Goal: Transaction & Acquisition: Purchase product/service

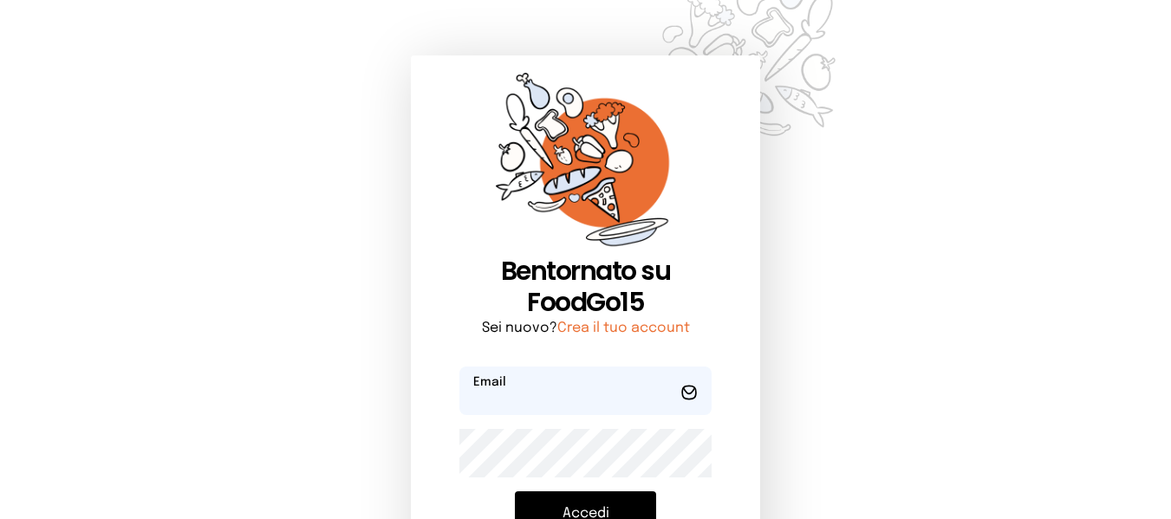
type input "**********"
click at [589, 497] on button "Accedi" at bounding box center [585, 514] width 141 height 45
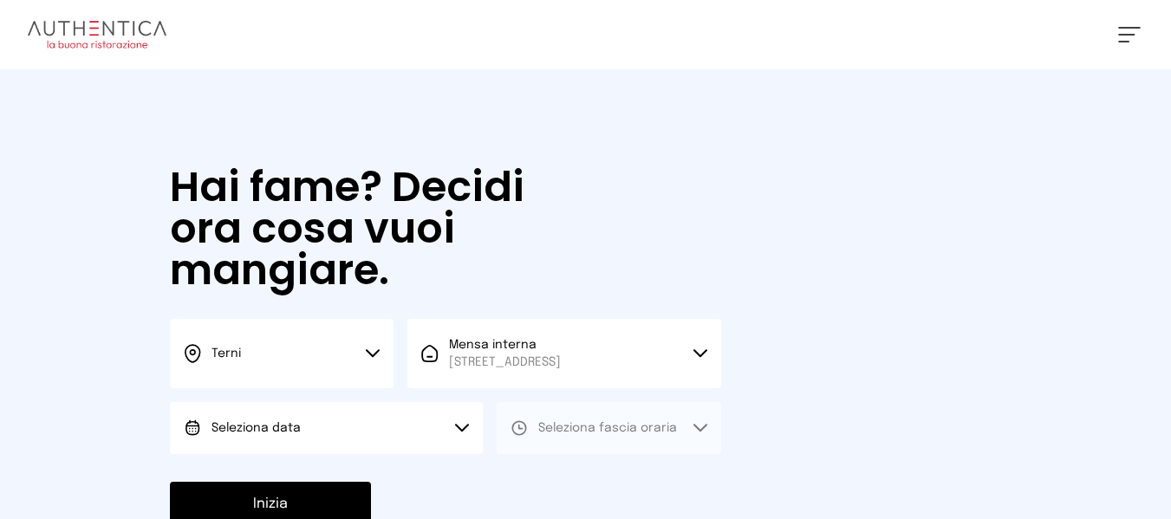
click at [395, 414] on button "Seleziona data" at bounding box center [326, 428] width 313 height 52
click at [409, 448] on button "Seleziona data" at bounding box center [326, 428] width 313 height 52
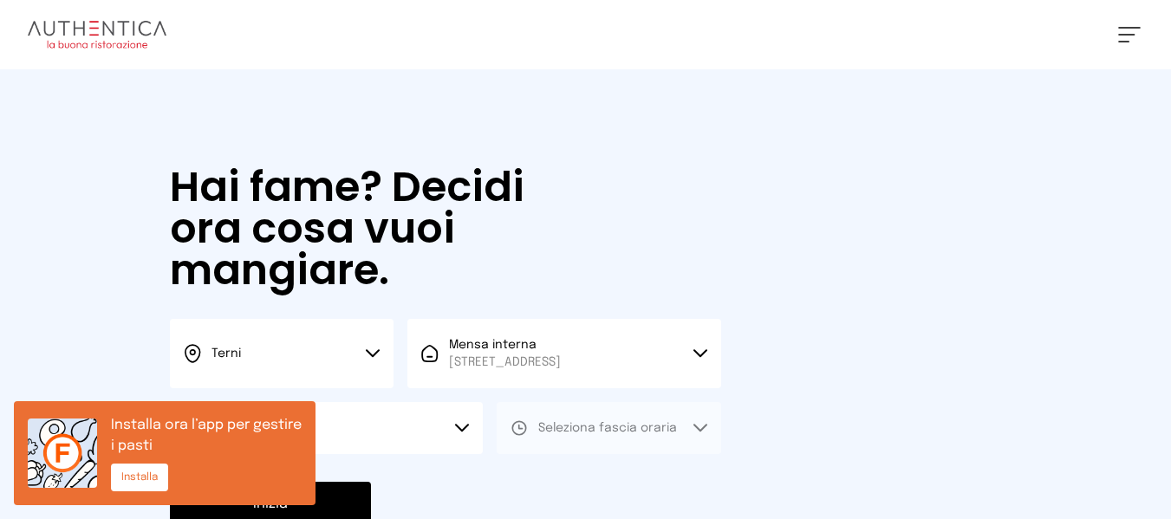
click at [564, 434] on span "Seleziona fascia oraria" at bounding box center [607, 428] width 139 height 17
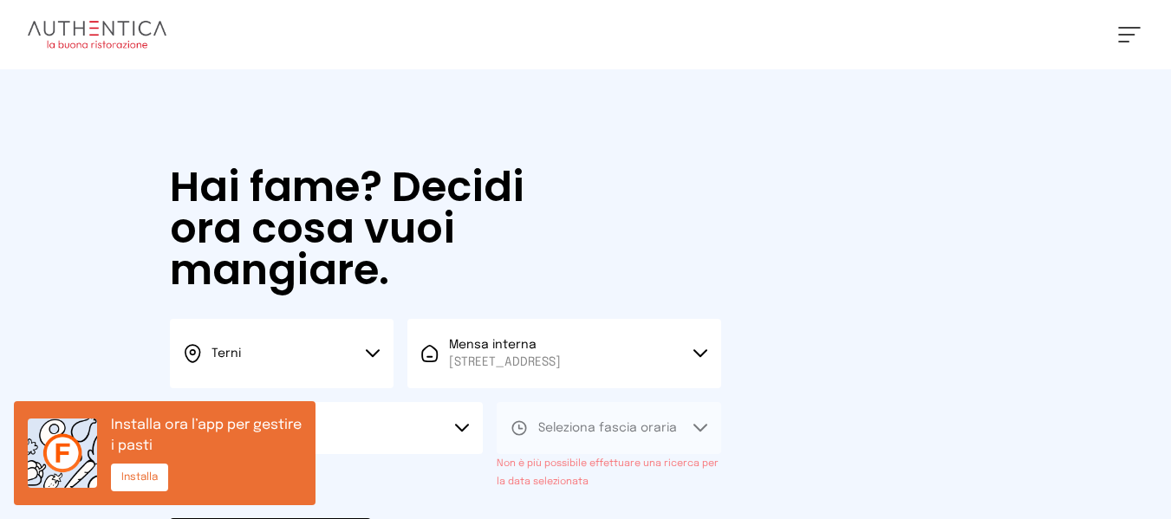
click at [441, 435] on button "Seleziona data" at bounding box center [326, 428] width 313 height 52
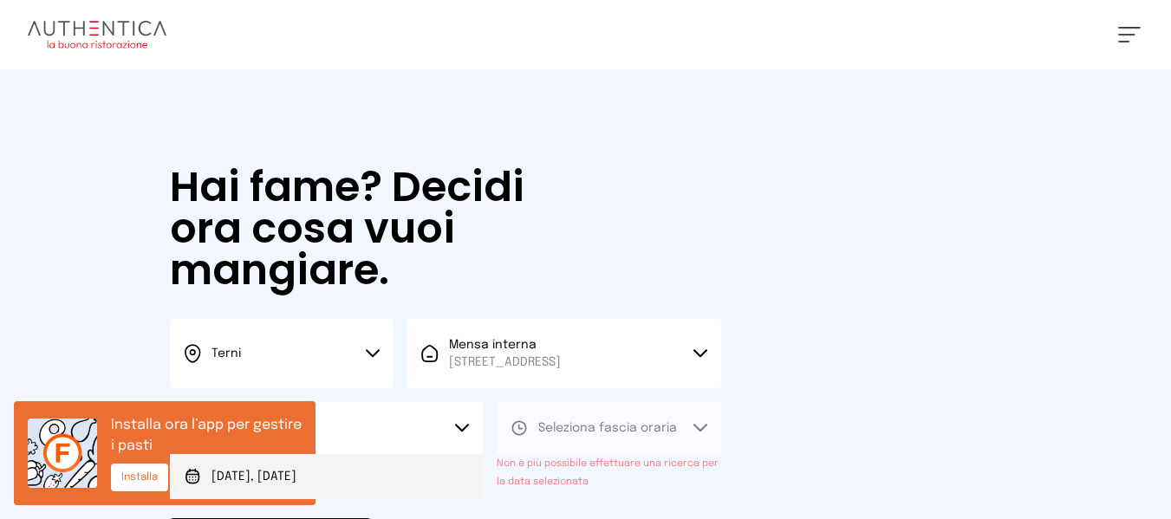
click at [426, 484] on li "[DATE], [DATE]" at bounding box center [326, 476] width 313 height 45
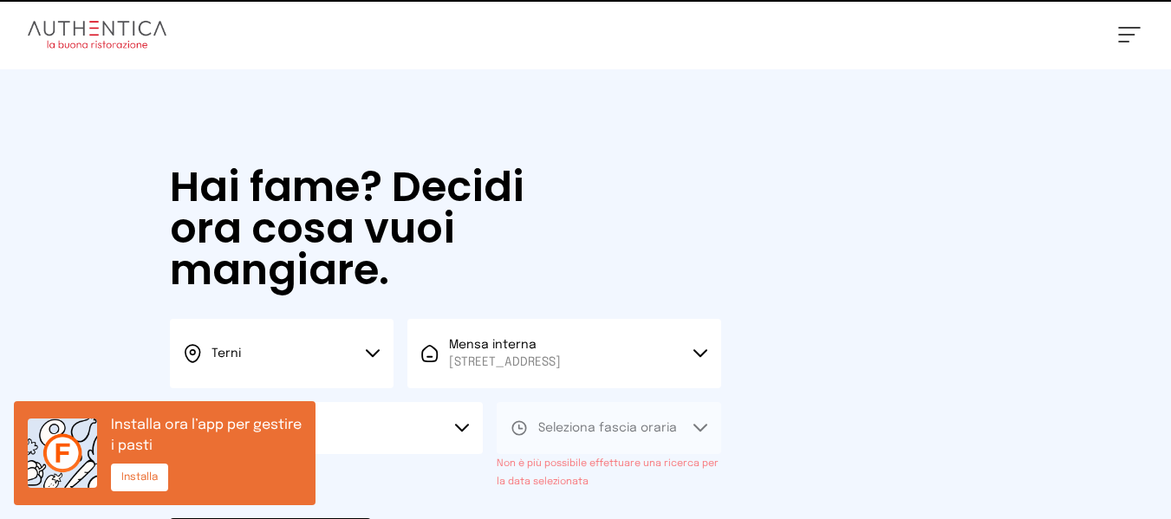
click at [547, 454] on div "Seleziona fascia oraria Non è più possibile effettuare una ricerca per la data …" at bounding box center [609, 446] width 224 height 88
click at [549, 438] on button "Seleziona fascia oraria" at bounding box center [609, 428] width 224 height 52
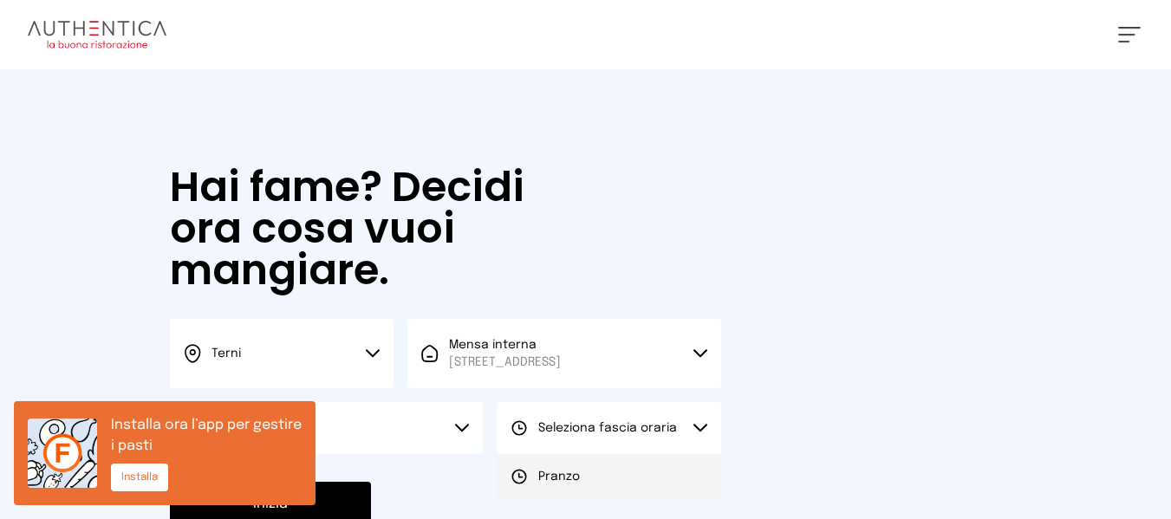
click at [540, 460] on li "Pranzo" at bounding box center [609, 476] width 224 height 45
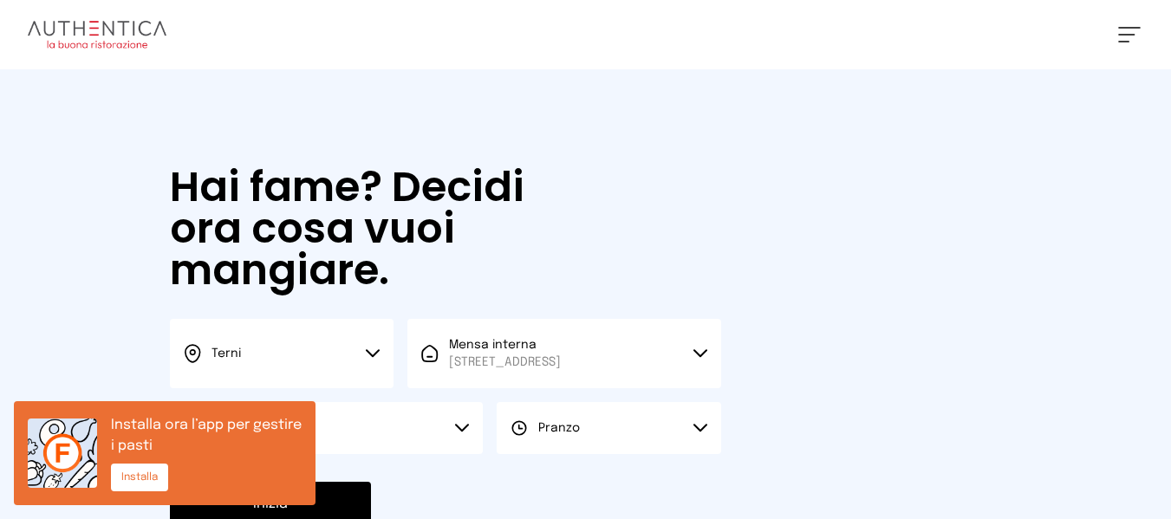
click at [361, 505] on button "Inizia" at bounding box center [270, 504] width 201 height 45
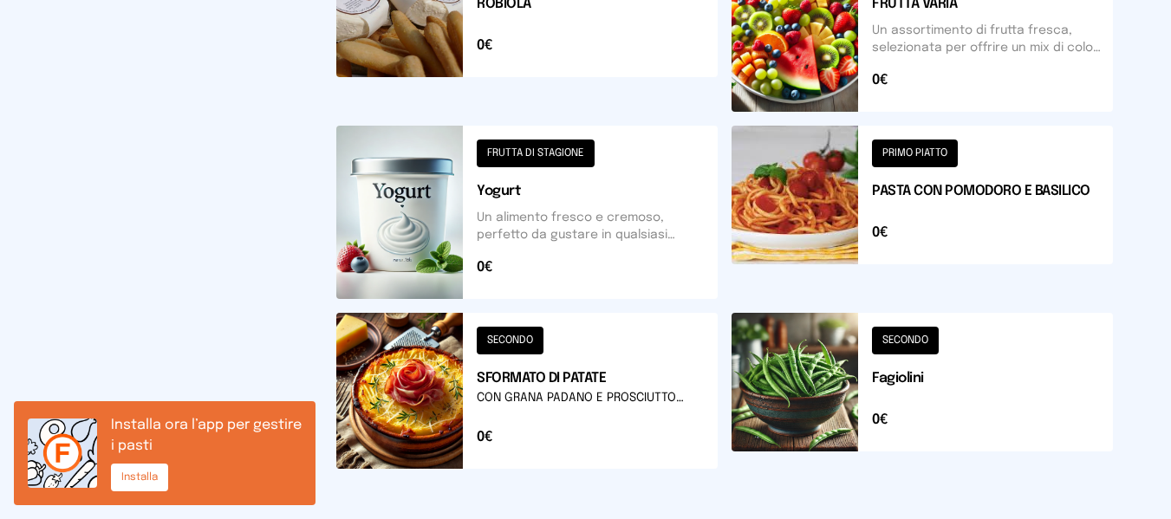
scroll to position [899, 0]
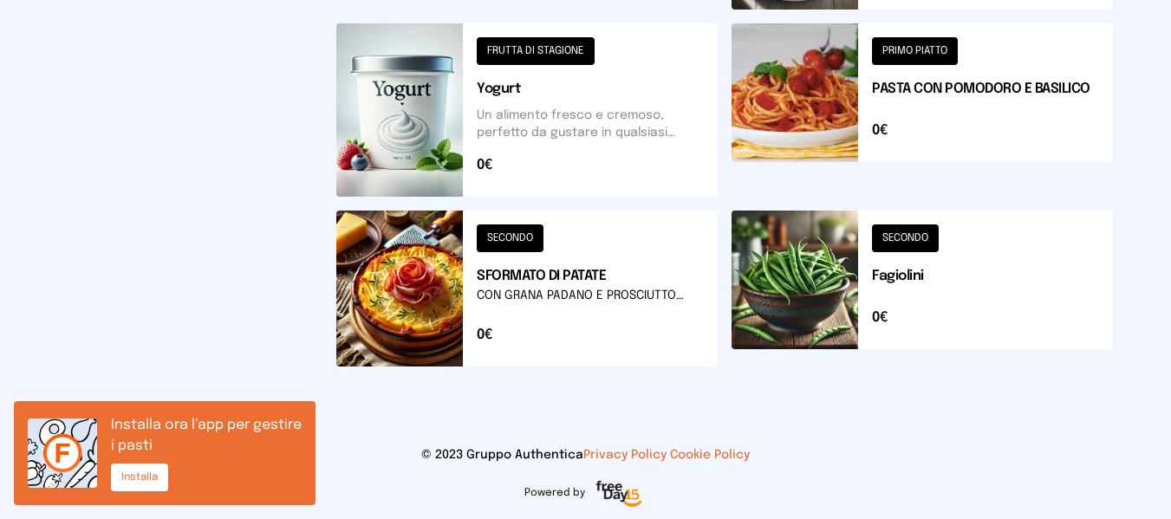
click at [680, 293] on button at bounding box center [526, 289] width 381 height 156
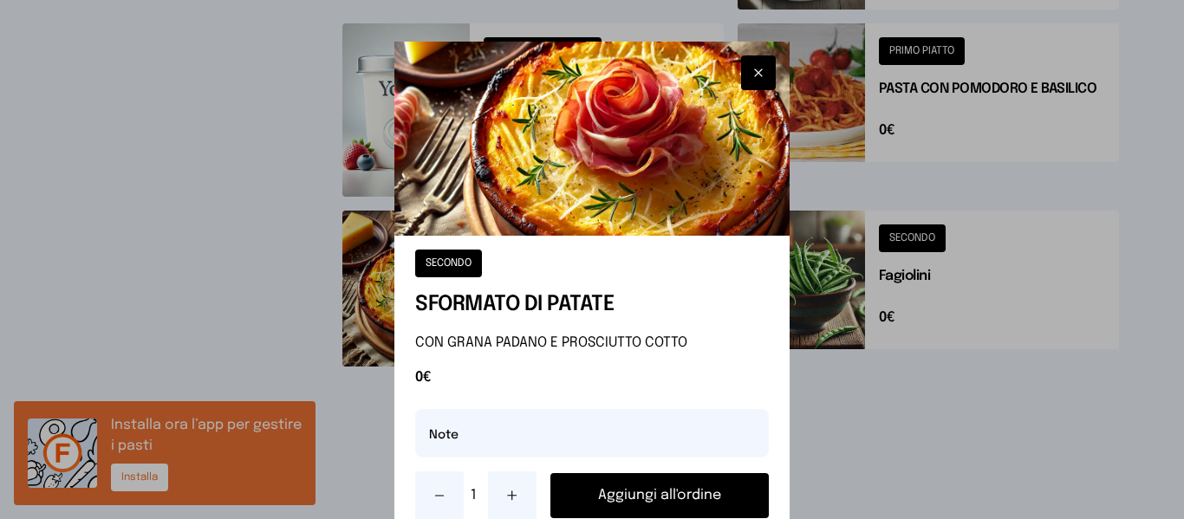
click at [671, 506] on button "Aggiungi all'ordine" at bounding box center [659, 495] width 218 height 45
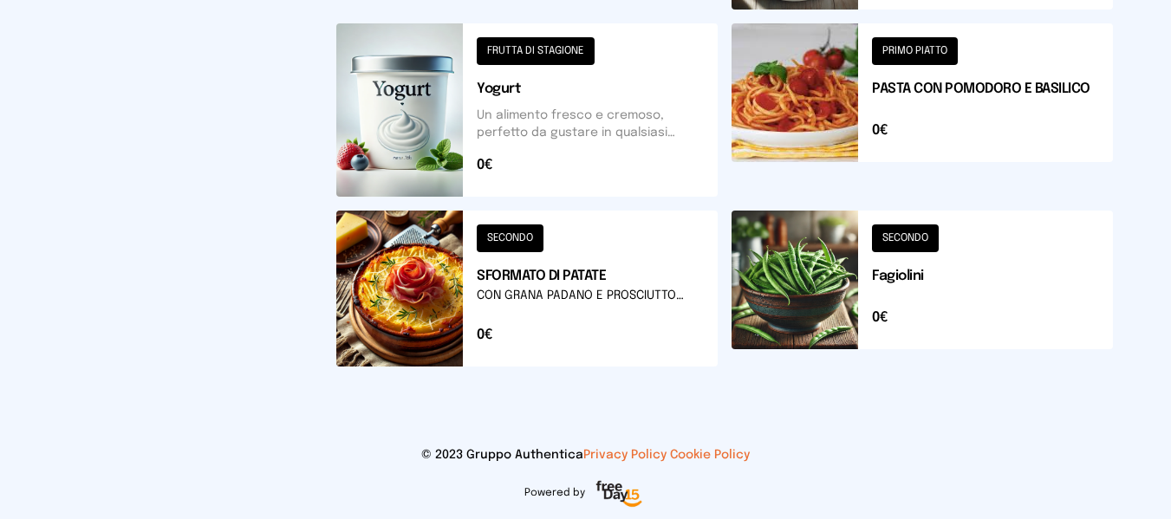
click at [1000, 77] on button at bounding box center [922, 109] width 381 height 173
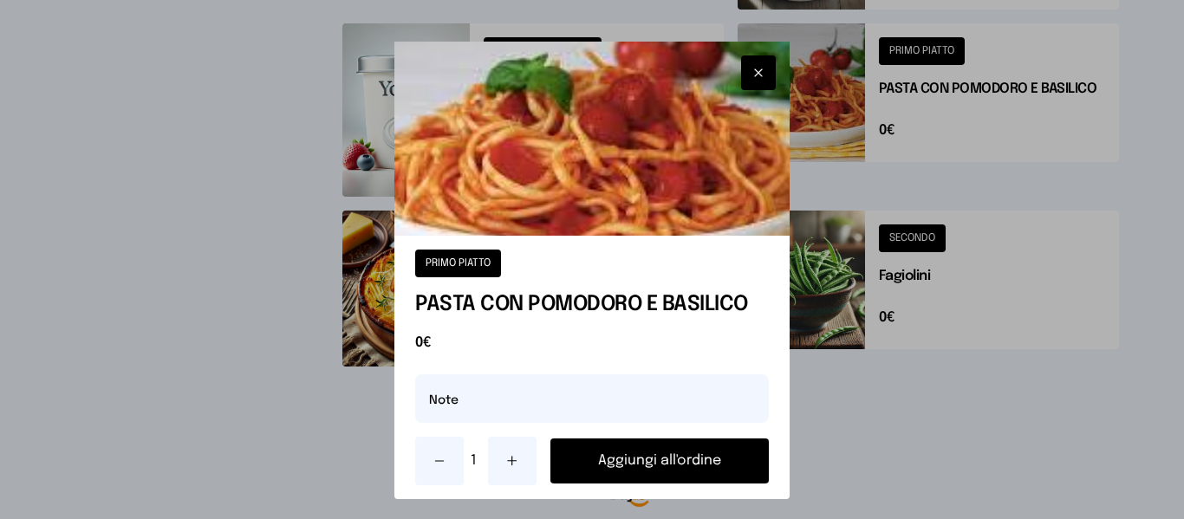
click at [751, 453] on button "Aggiungi all'ordine" at bounding box center [659, 461] width 218 height 45
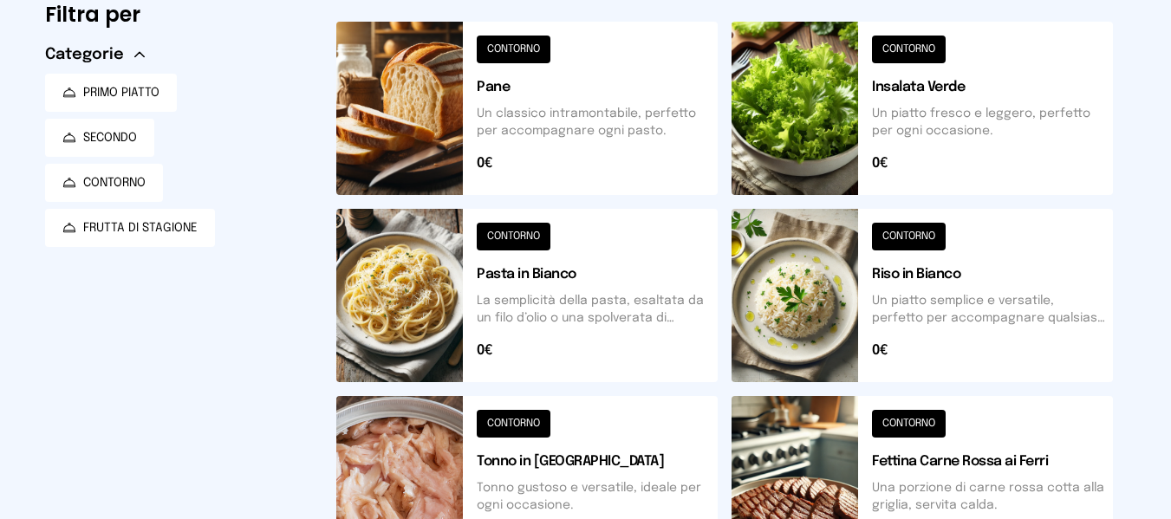
scroll to position [0, 0]
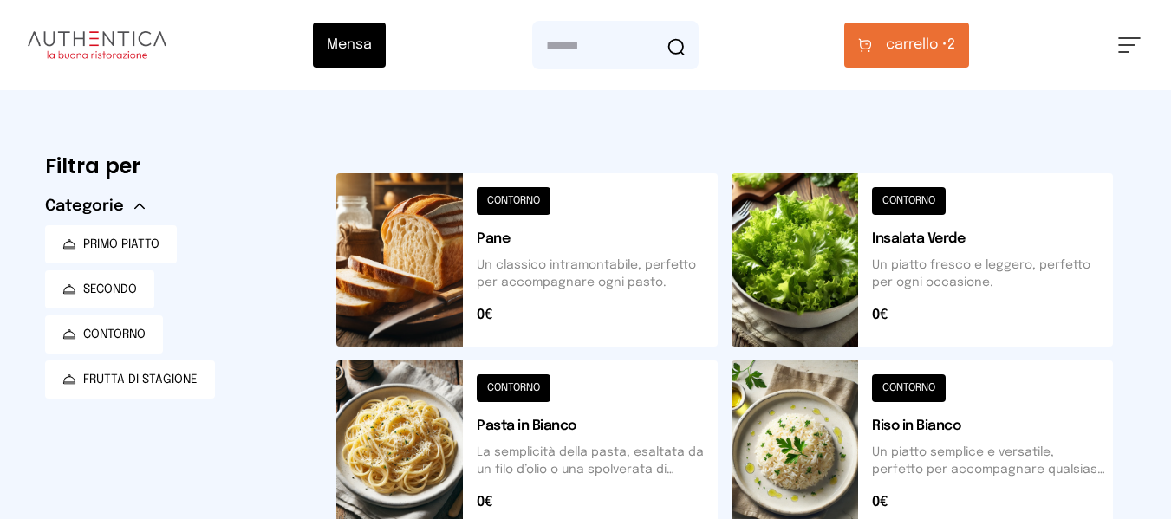
click at [954, 25] on button "carrello • 2" at bounding box center [906, 45] width 125 height 45
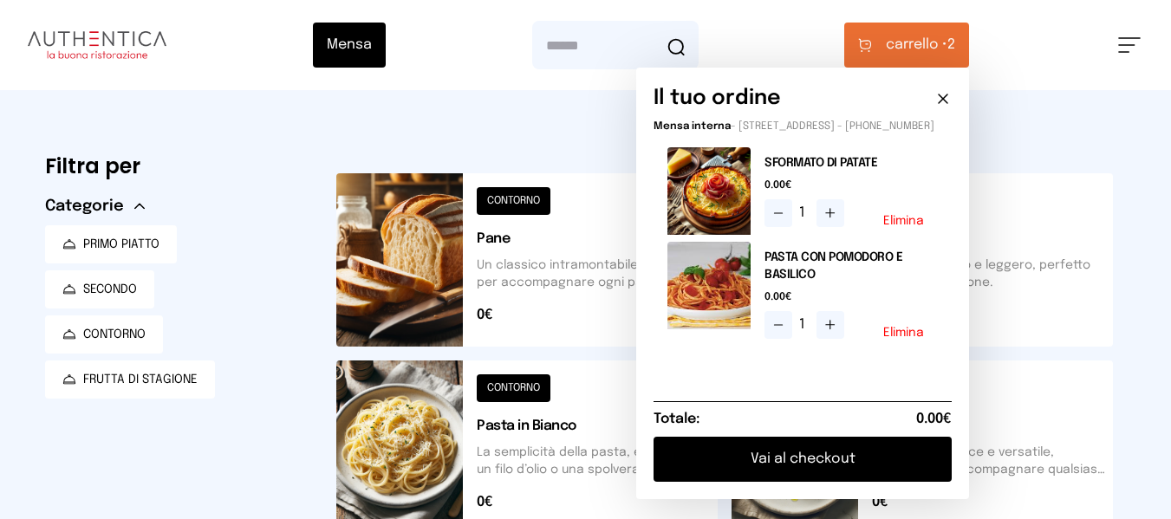
click at [849, 482] on button "Vai al checkout" at bounding box center [803, 459] width 298 height 45
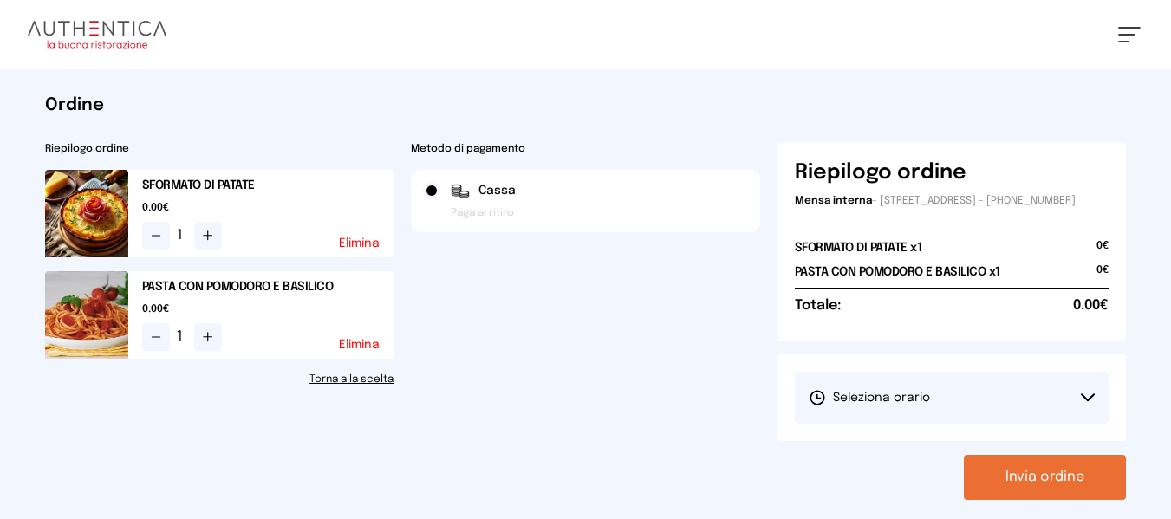
click at [848, 483] on div "Invia ordine" at bounding box center [952, 477] width 349 height 45
click at [909, 424] on button "Seleziona orario" at bounding box center [952, 398] width 315 height 52
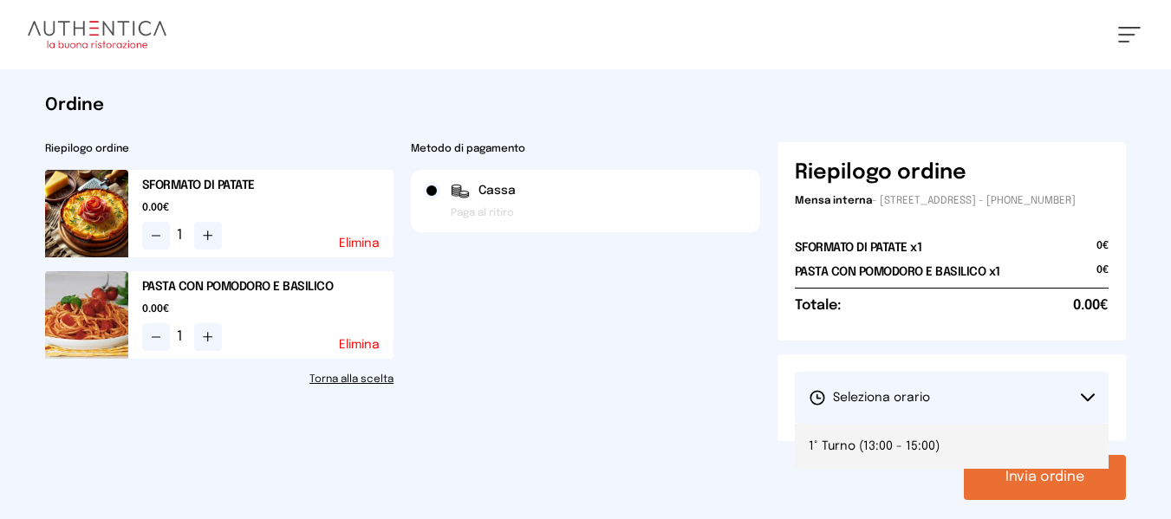
click at [912, 455] on span "1° Turno (13:00 - 15:00)" at bounding box center [874, 446] width 131 height 17
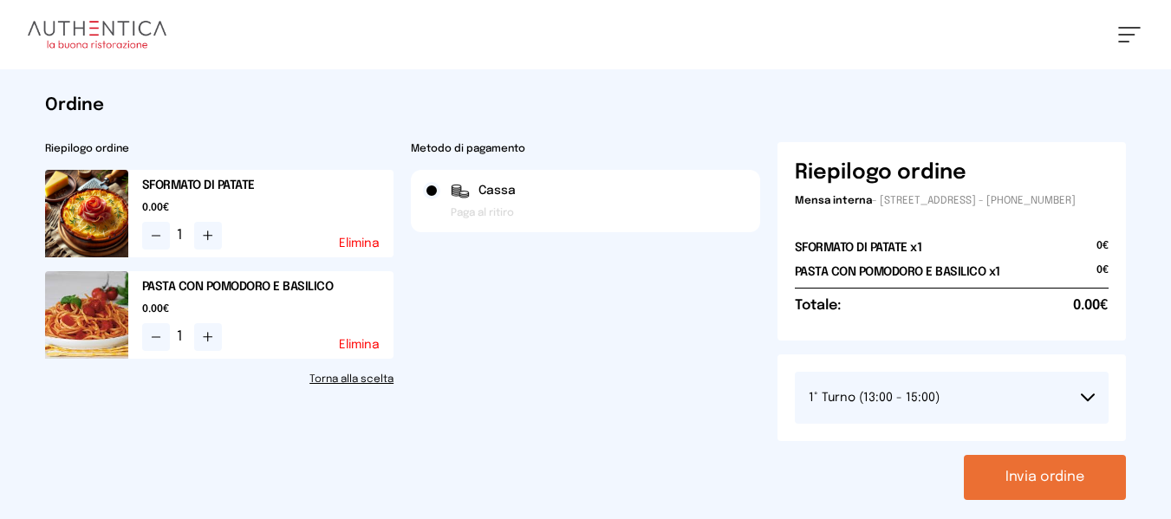
click at [1006, 482] on button "Invia ordine" at bounding box center [1045, 477] width 162 height 45
